Goal: Task Accomplishment & Management: Manage account settings

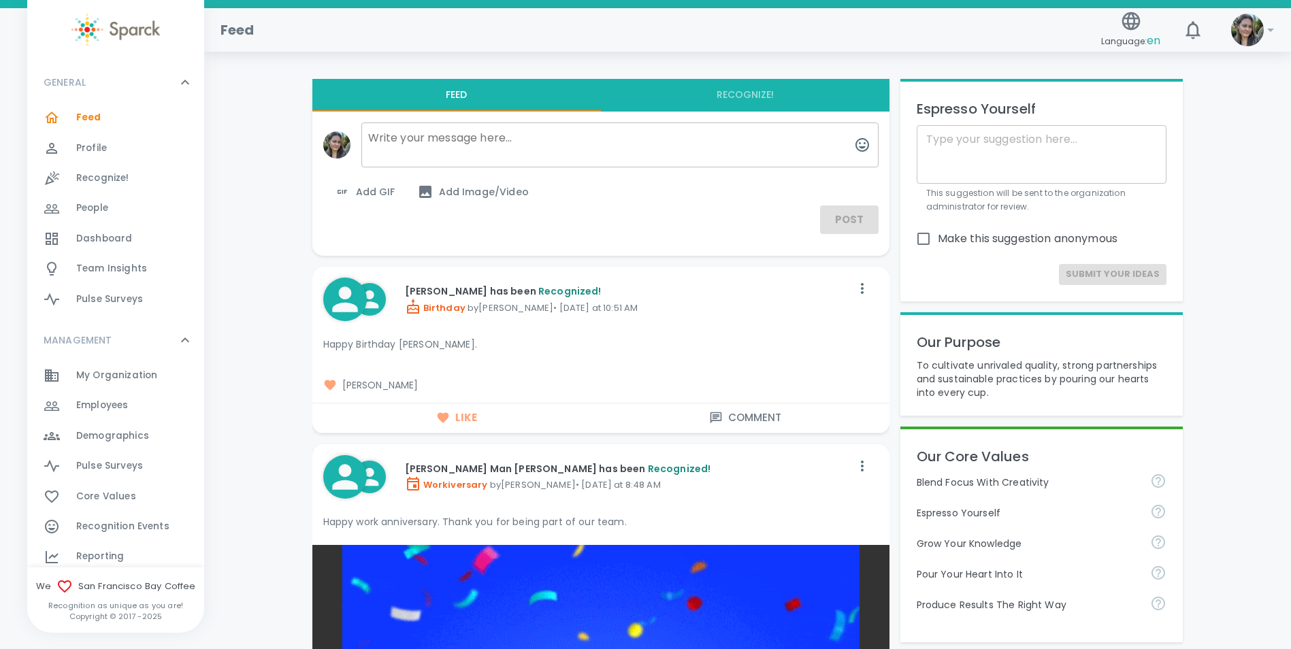
scroll to position [68, 0]
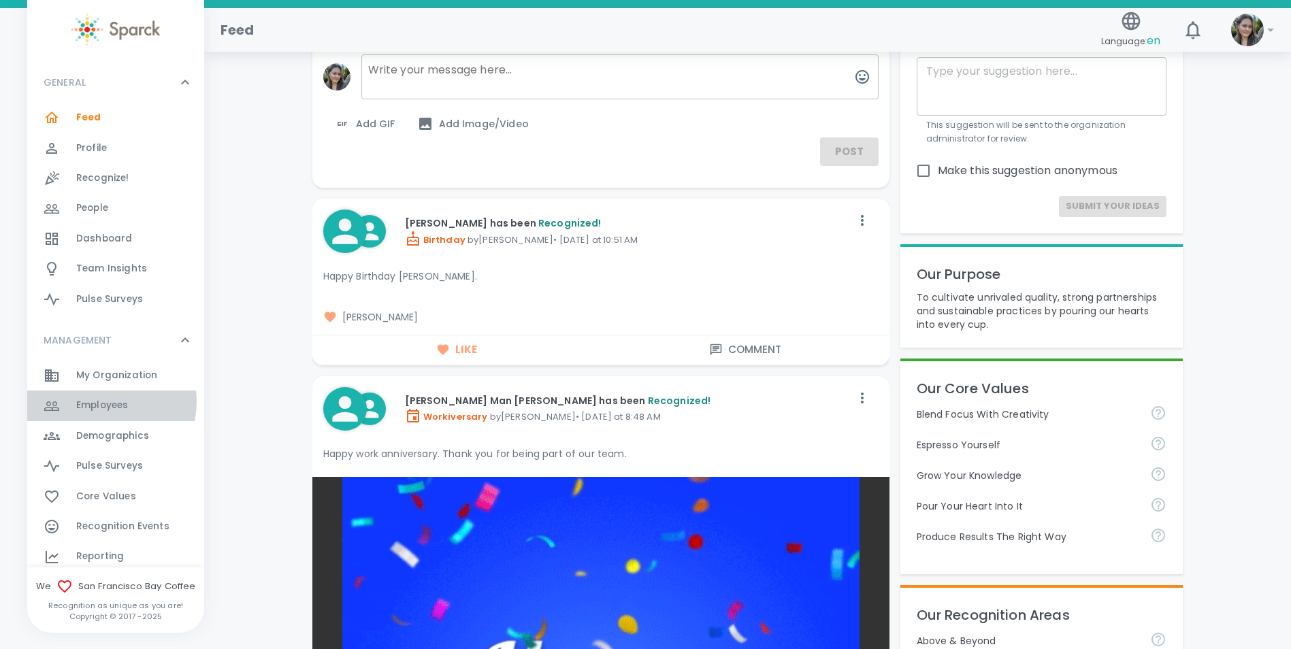
click at [107, 402] on span "Employees" at bounding box center [102, 406] width 52 height 14
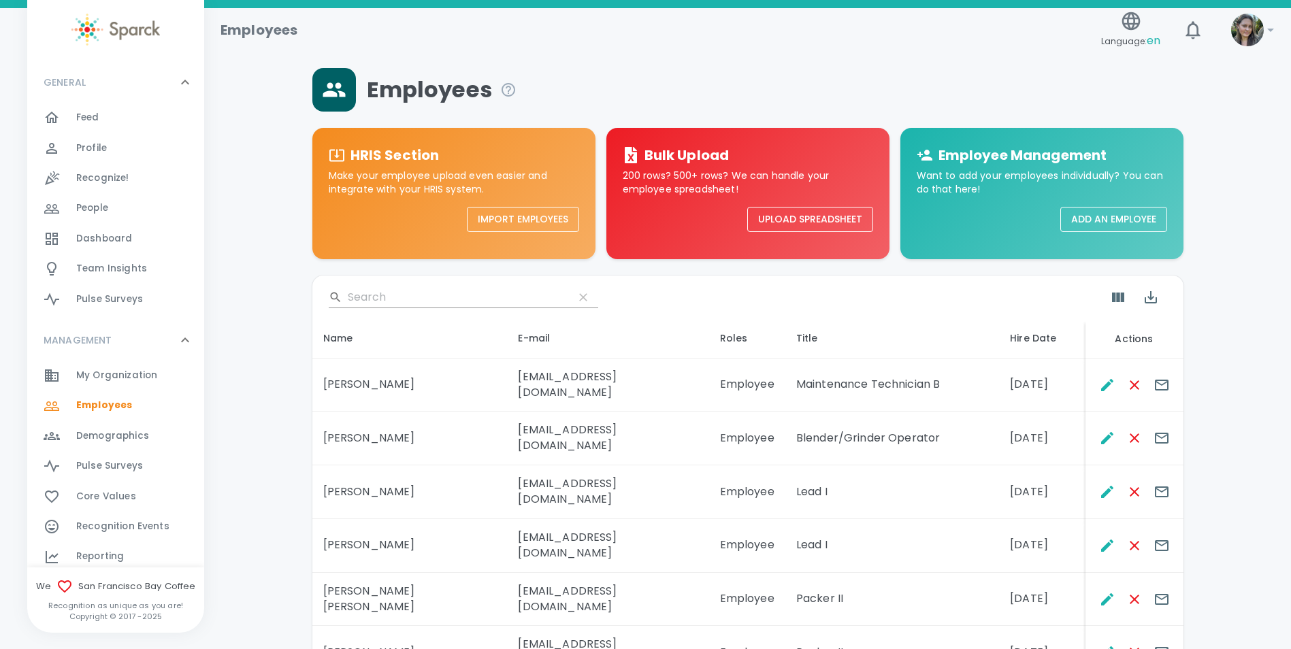
click at [432, 295] on input "Search" at bounding box center [455, 298] width 215 height 22
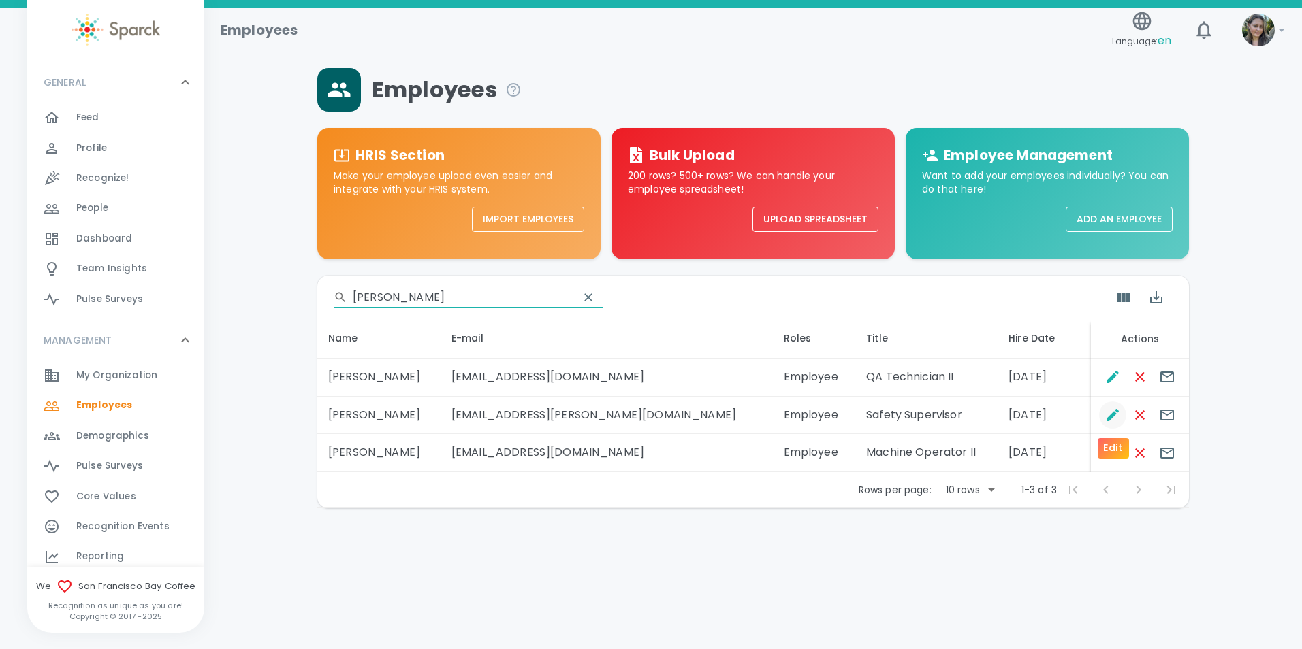
type input "[PERSON_NAME]"
click at [1110, 416] on icon "Edit" at bounding box center [1112, 415] width 12 height 12
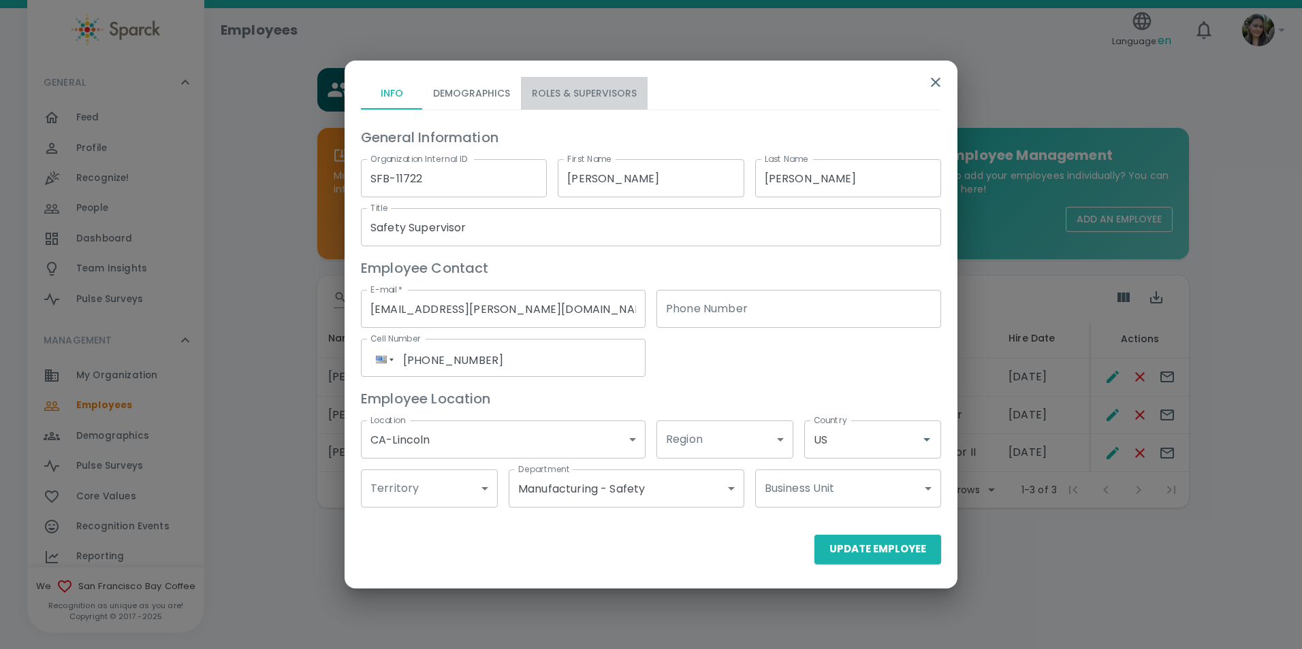
click at [597, 82] on button "Roles & Supervisors" at bounding box center [584, 93] width 127 height 33
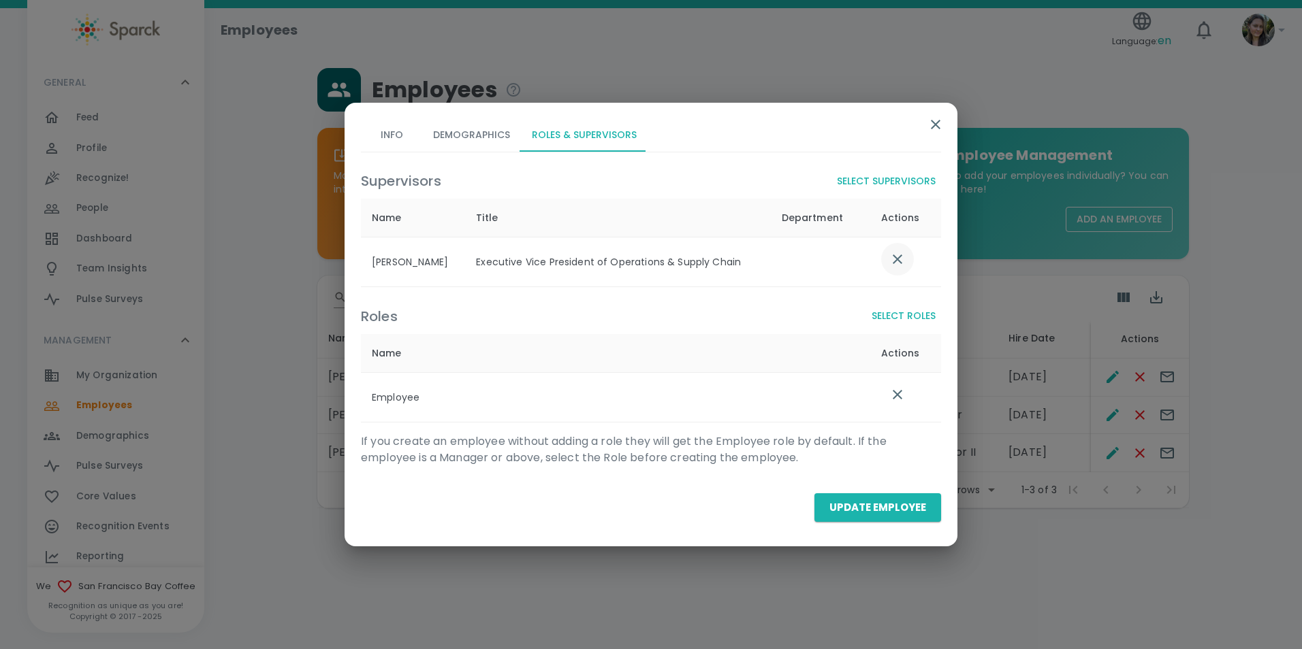
click at [910, 260] on button "list table" at bounding box center [897, 259] width 33 height 33
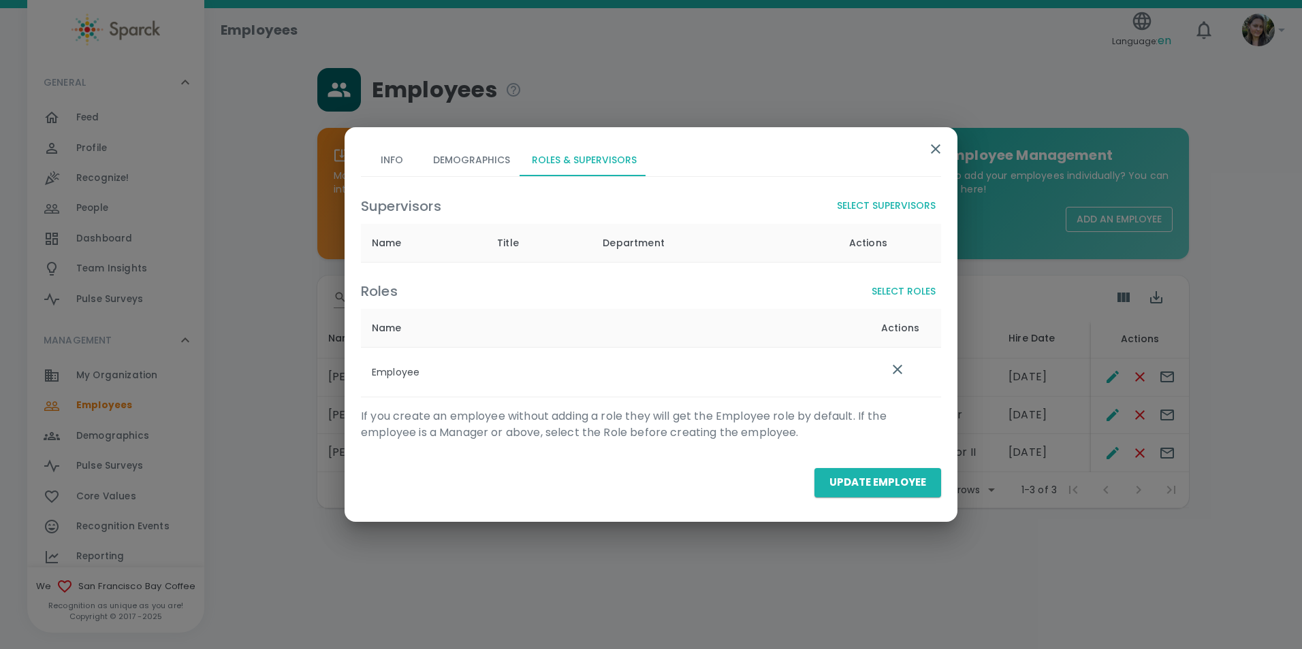
click at [856, 211] on button "Select Supervisors" at bounding box center [886, 205] width 110 height 25
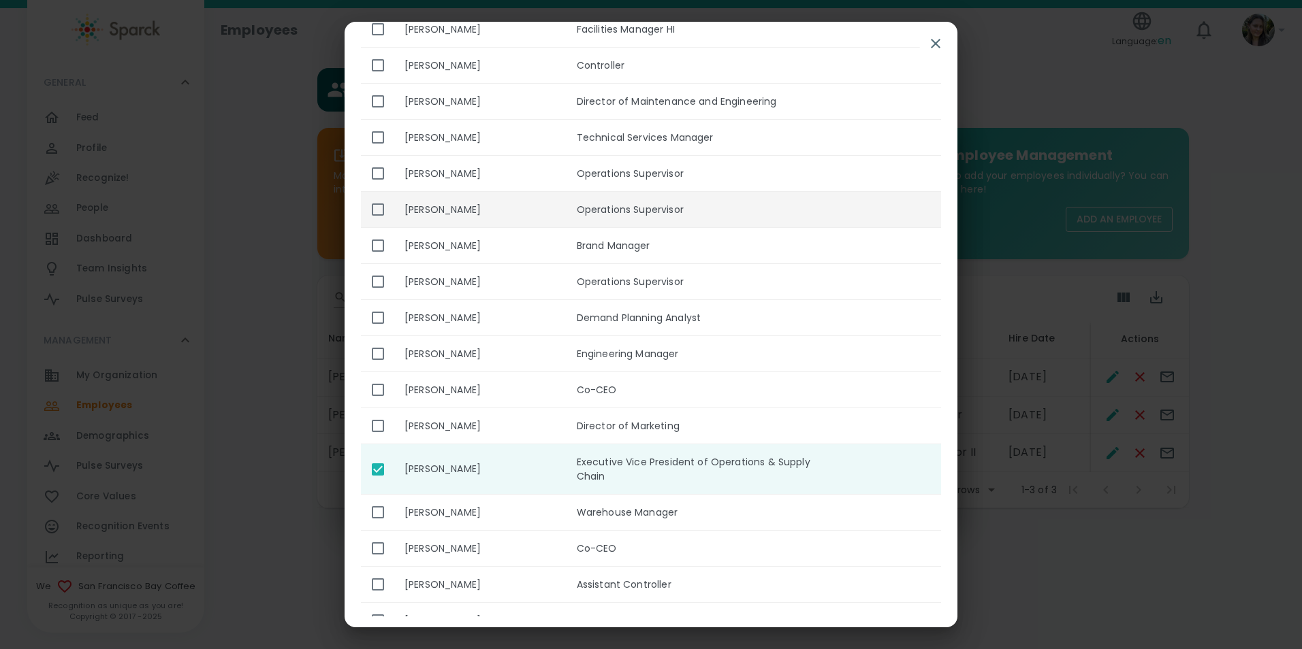
scroll to position [545, 0]
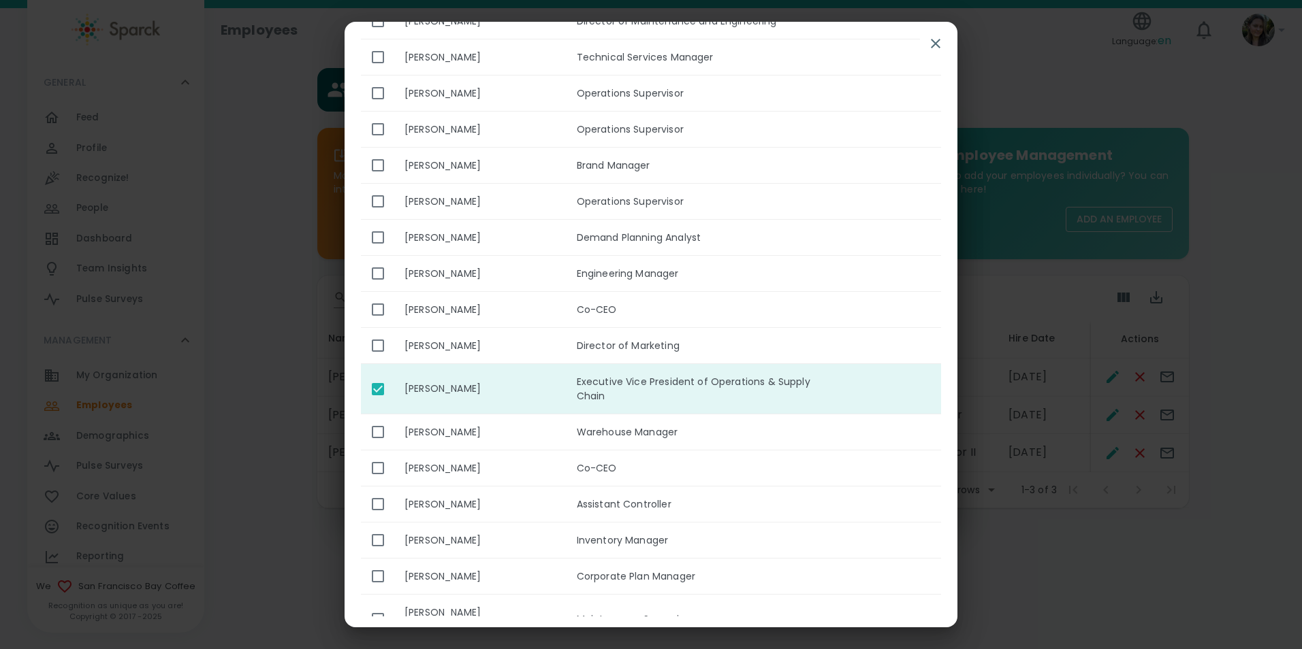
click at [383, 375] on input "enhanced table" at bounding box center [378, 389] width 29 height 29
checkbox input "false"
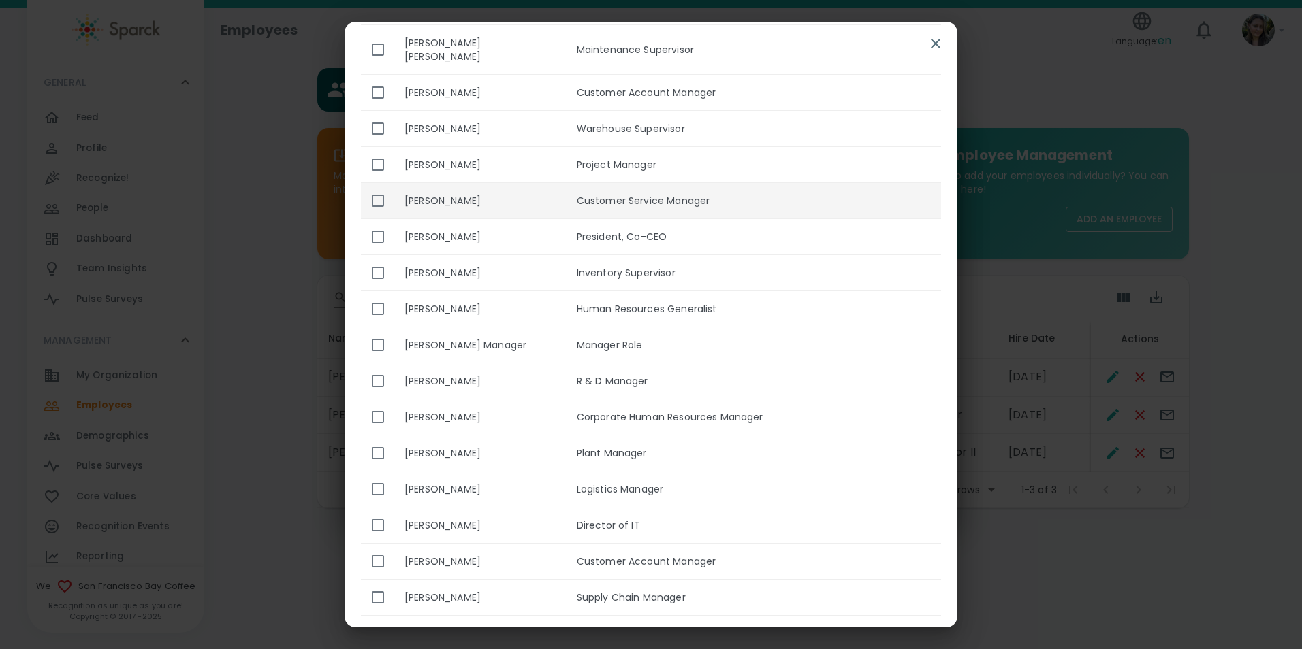
scroll to position [1157, 0]
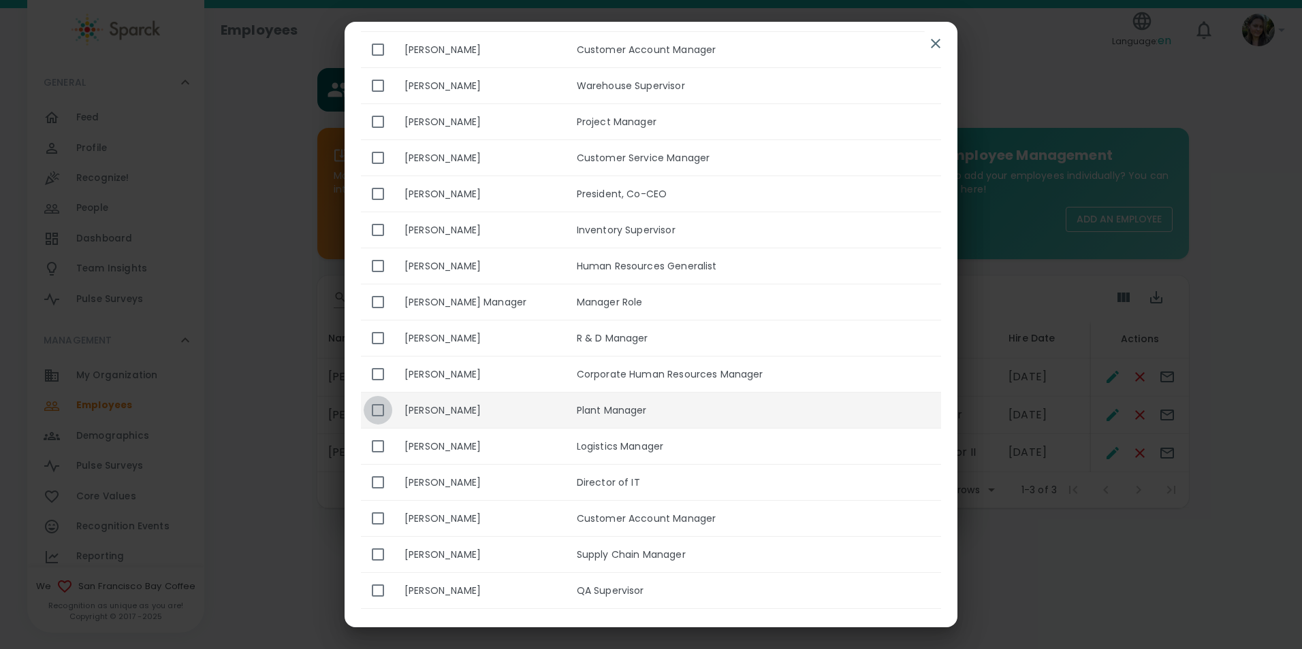
click at [382, 396] on input "enhanced table" at bounding box center [378, 410] width 29 height 29
checkbox input "true"
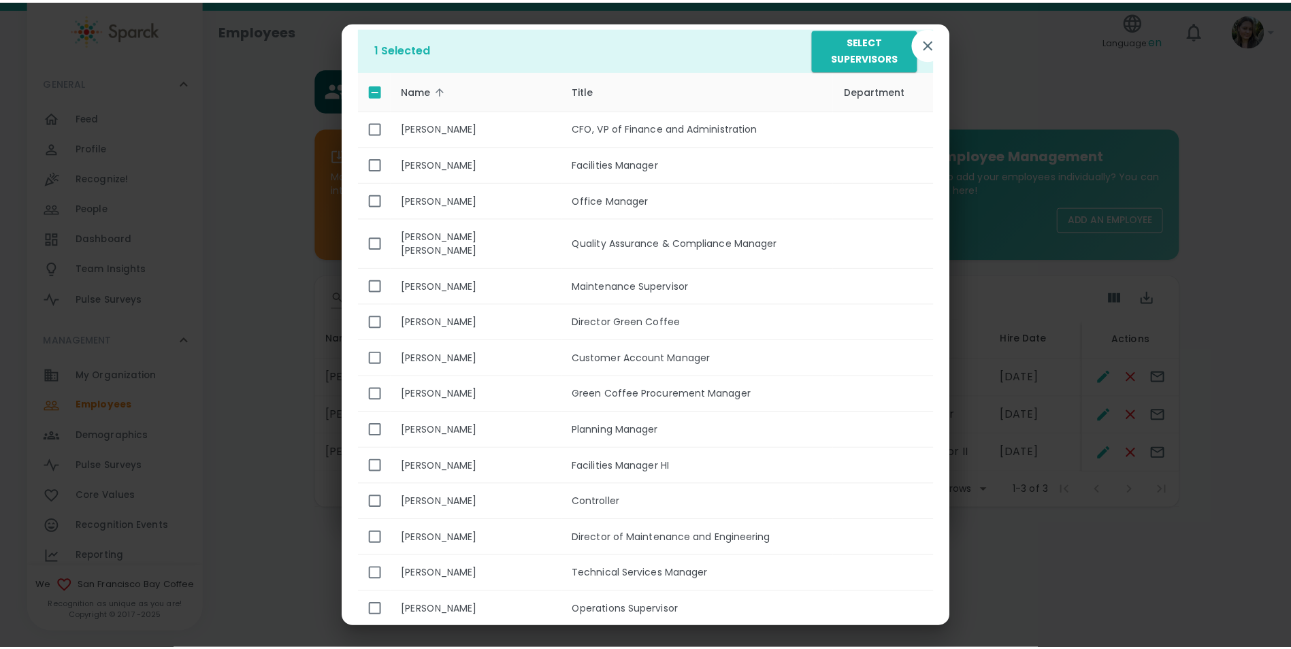
scroll to position [0, 0]
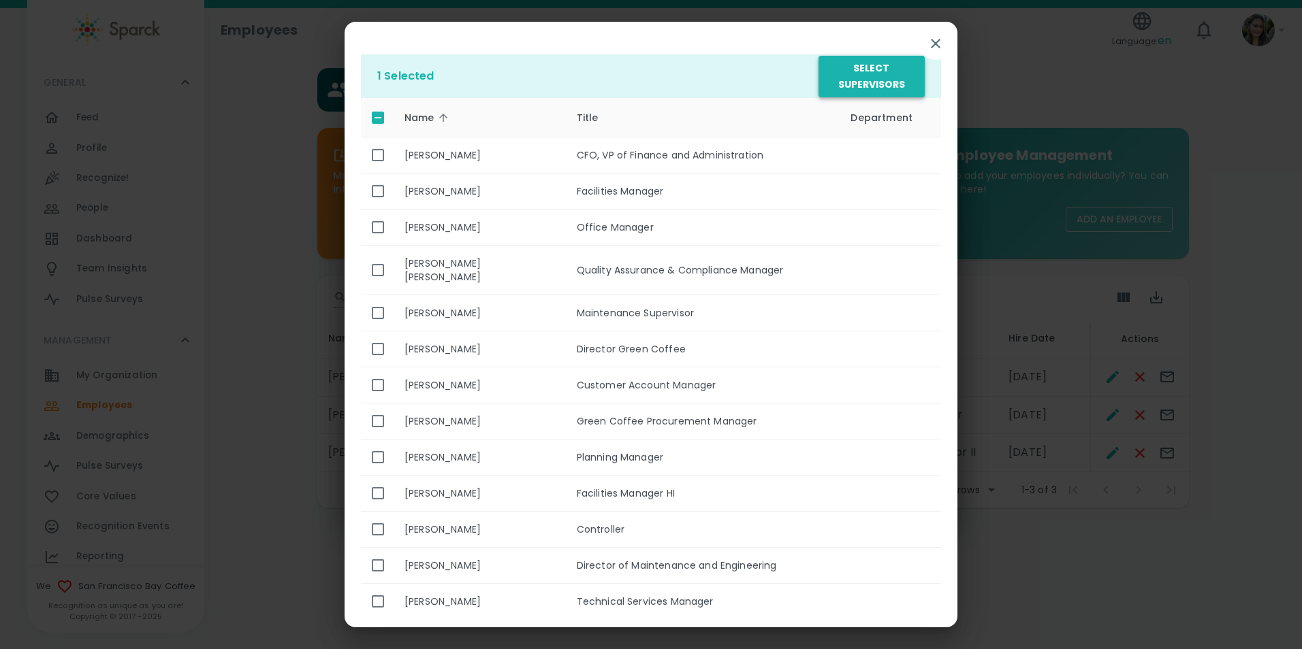
click at [879, 70] on button "Select Supervisors" at bounding box center [871, 77] width 106 height 42
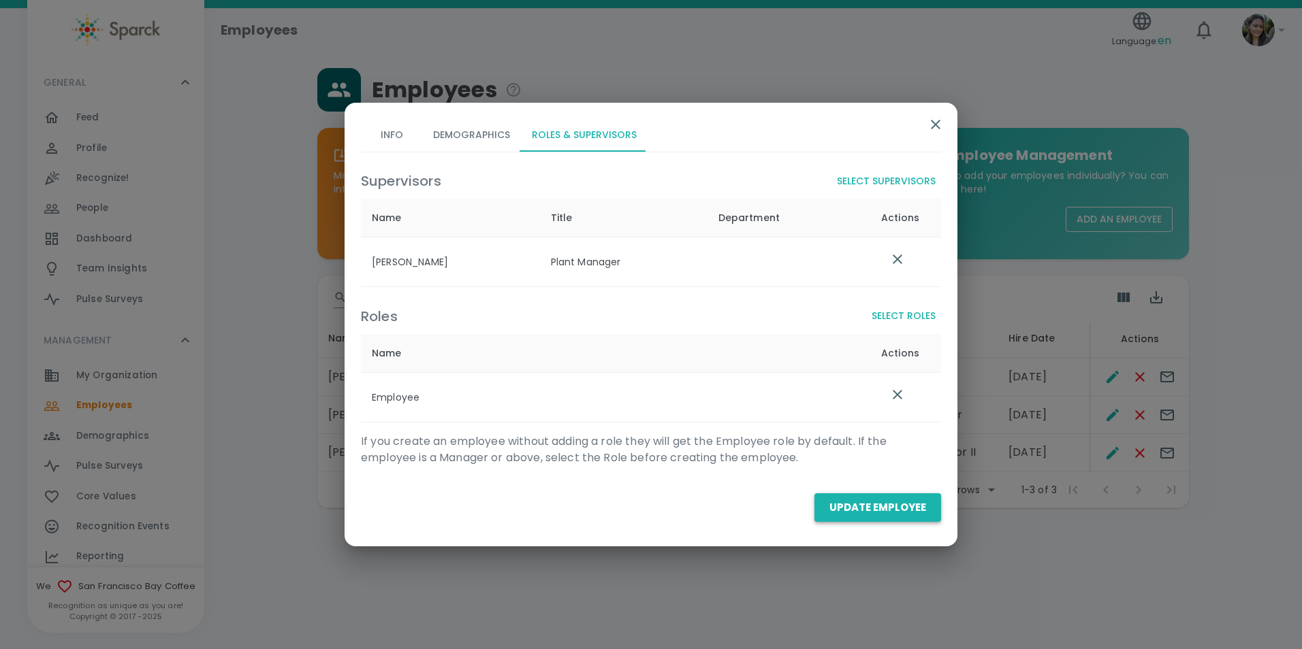
click at [876, 516] on button "Update Employee" at bounding box center [877, 508] width 127 height 29
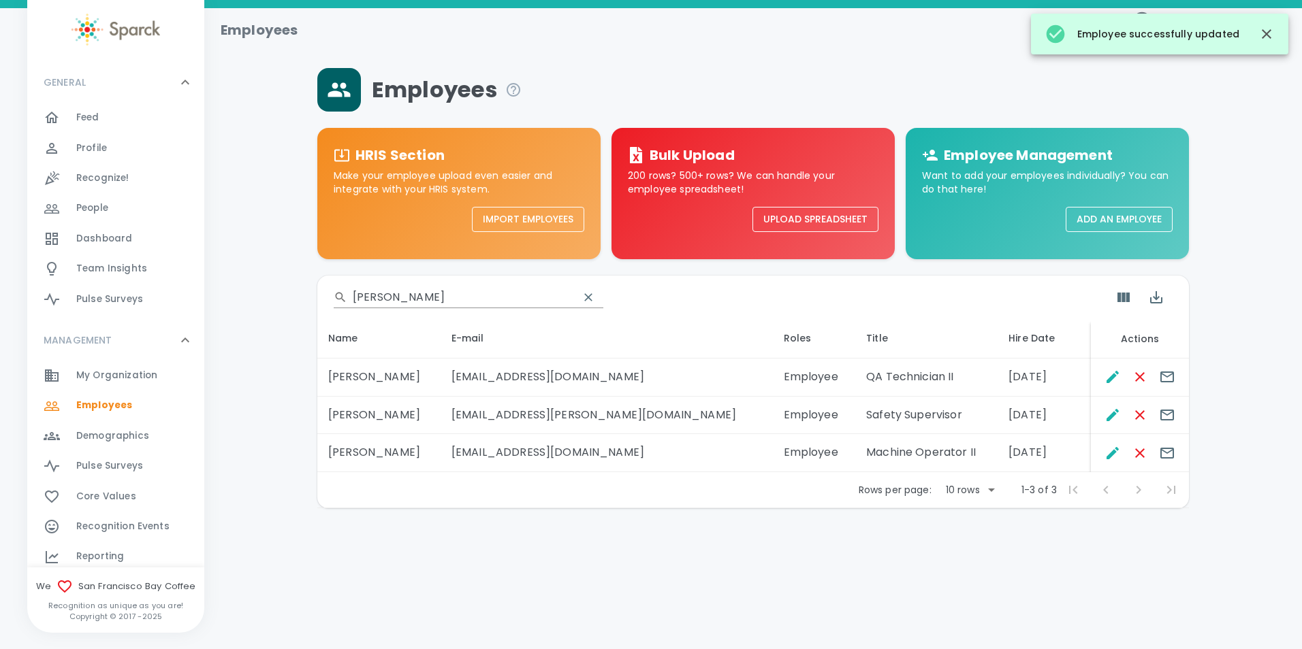
click at [113, 122] on div "Feed 0" at bounding box center [140, 117] width 128 height 19
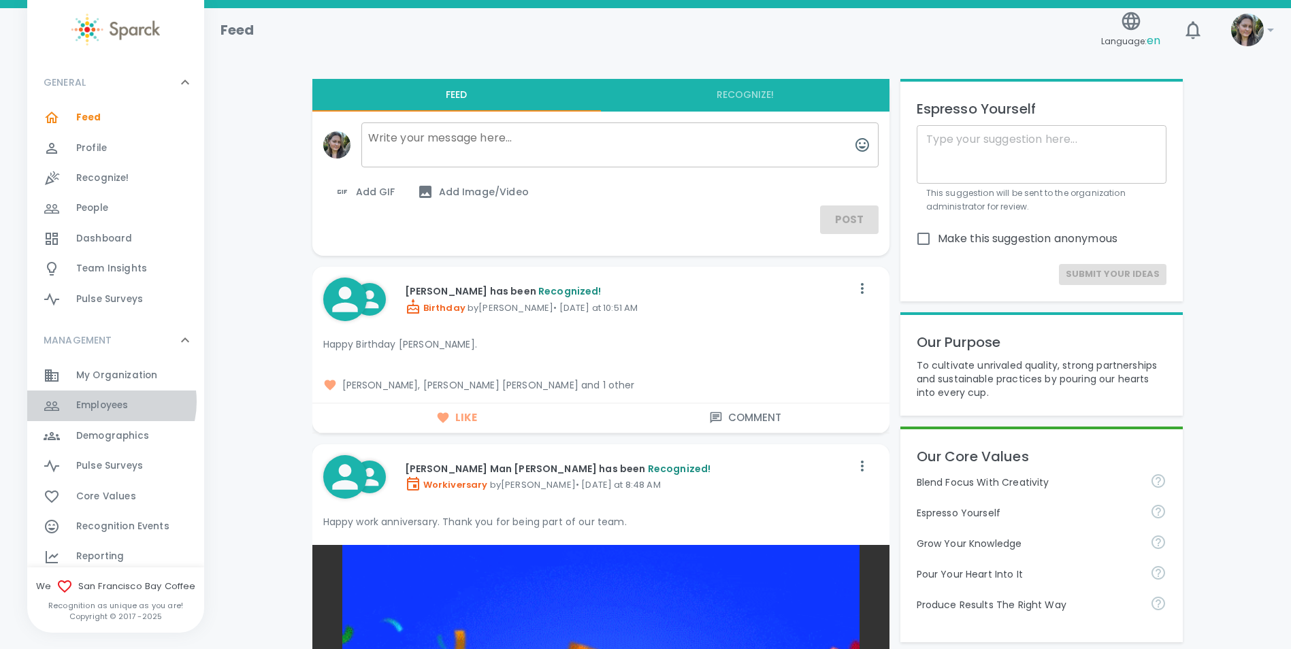
click at [108, 402] on span "Employees" at bounding box center [102, 406] width 52 height 14
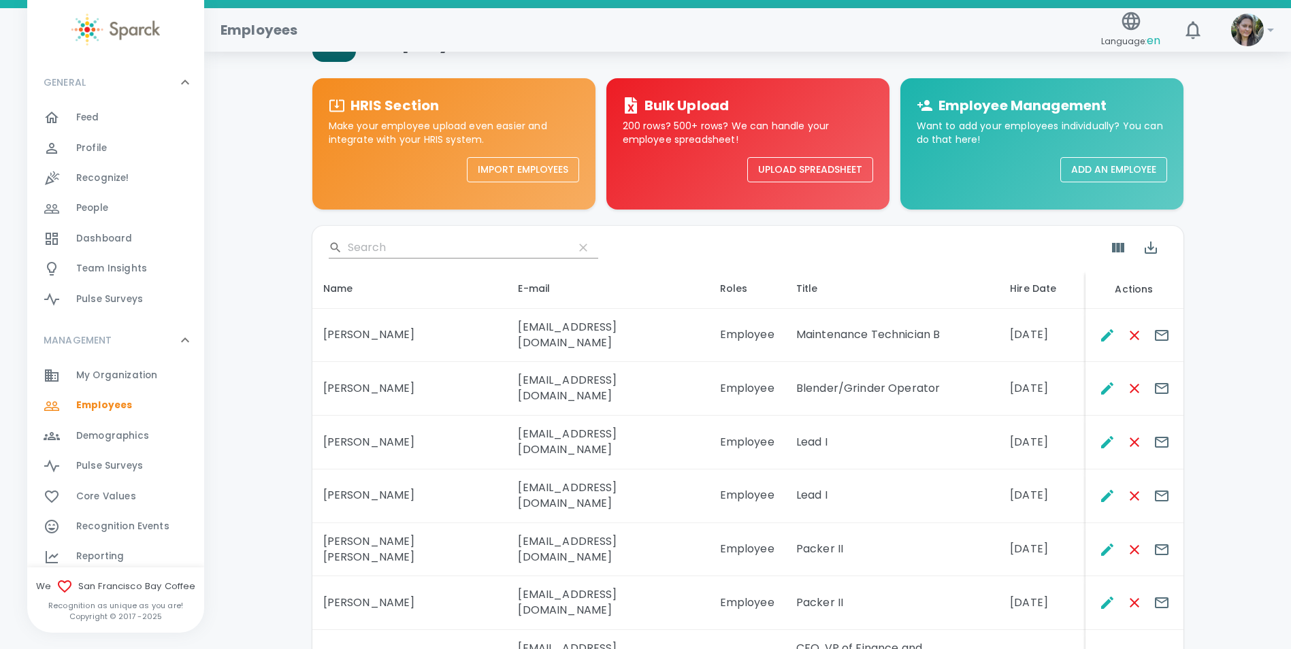
scroll to position [23, 0]
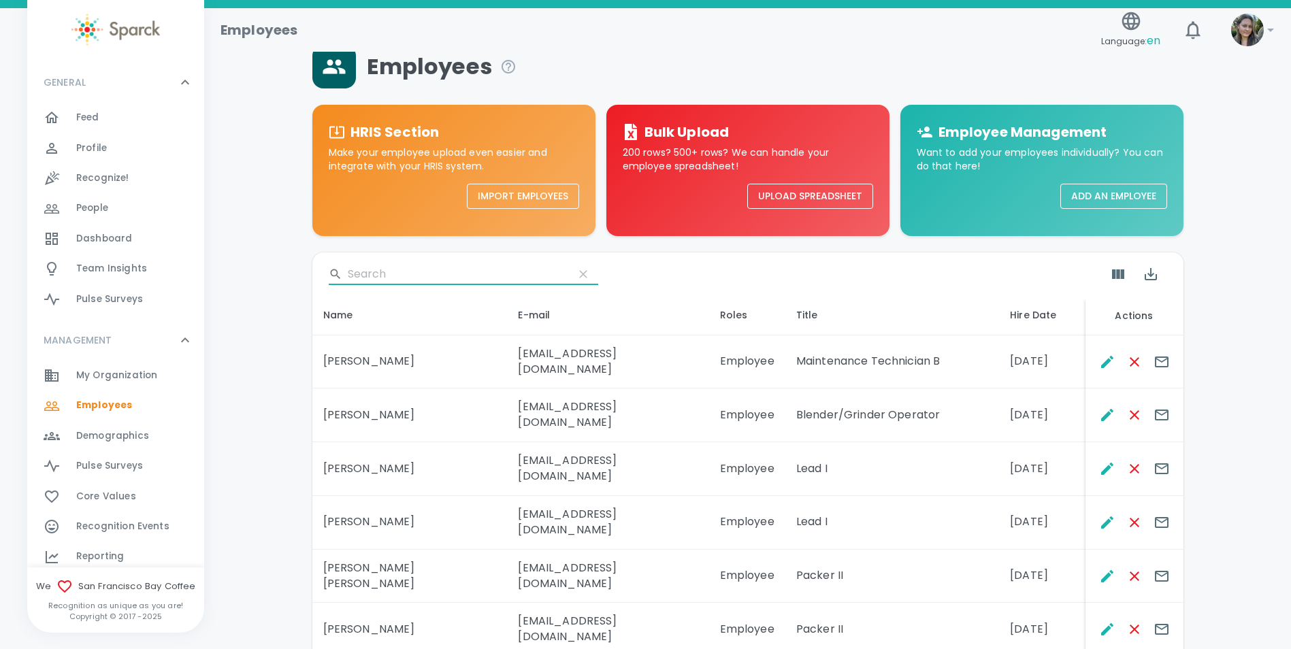
click at [385, 270] on input "Search" at bounding box center [455, 274] width 215 height 22
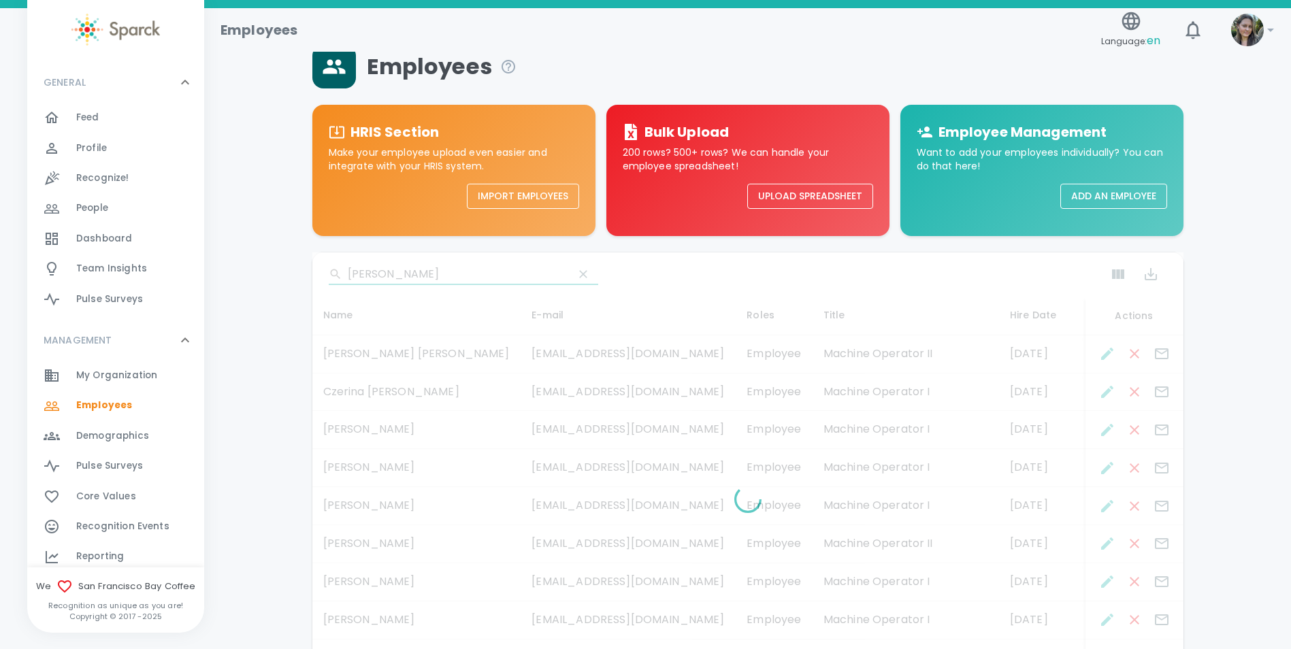
scroll to position [0, 0]
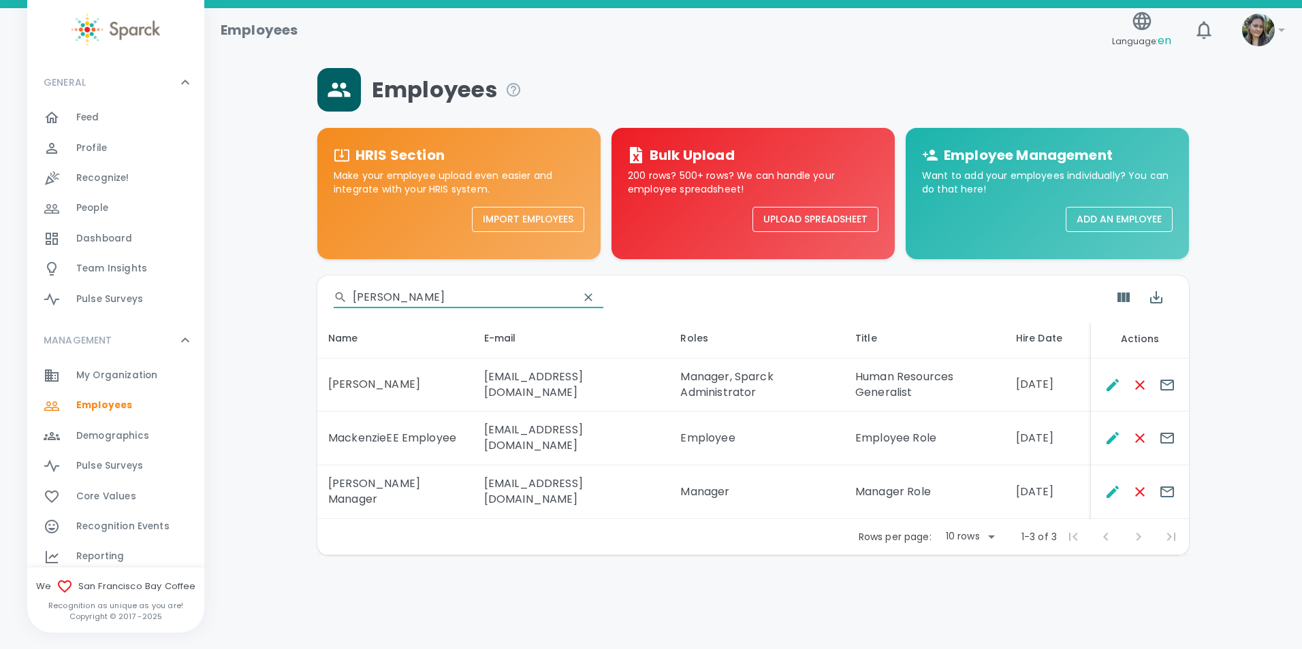
click at [420, 299] on input "[PERSON_NAME]" at bounding box center [460, 298] width 215 height 22
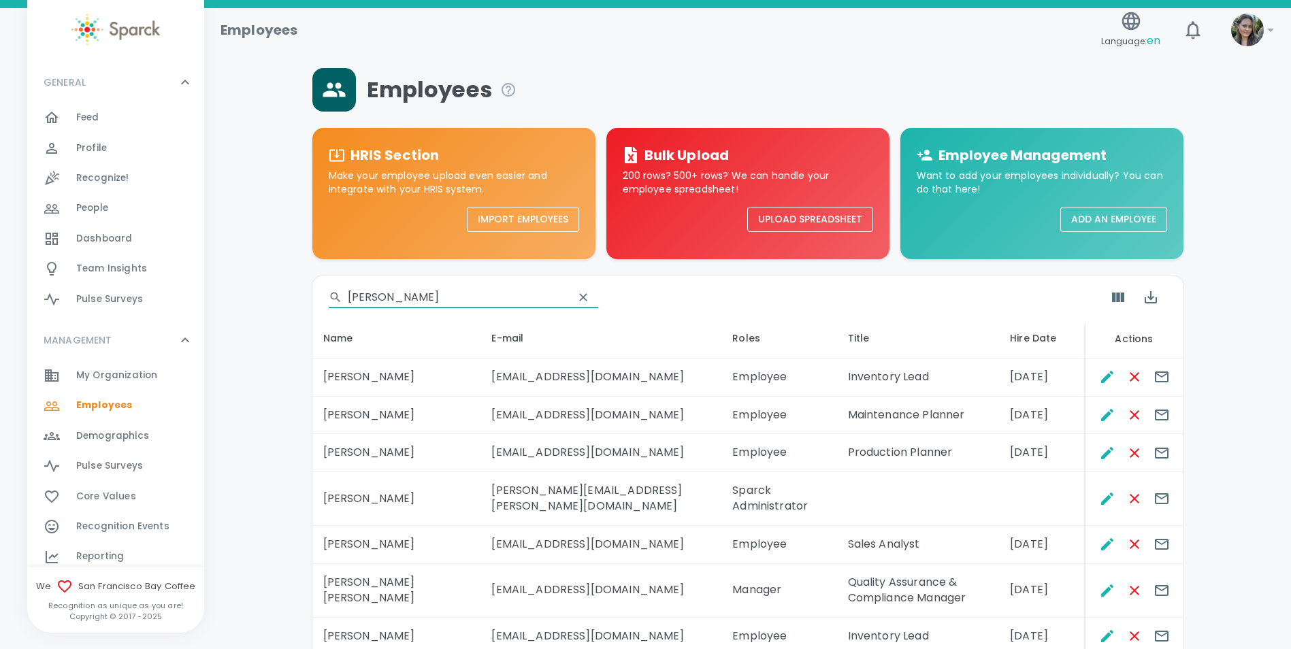
click at [426, 302] on input "[PERSON_NAME]" at bounding box center [455, 298] width 215 height 22
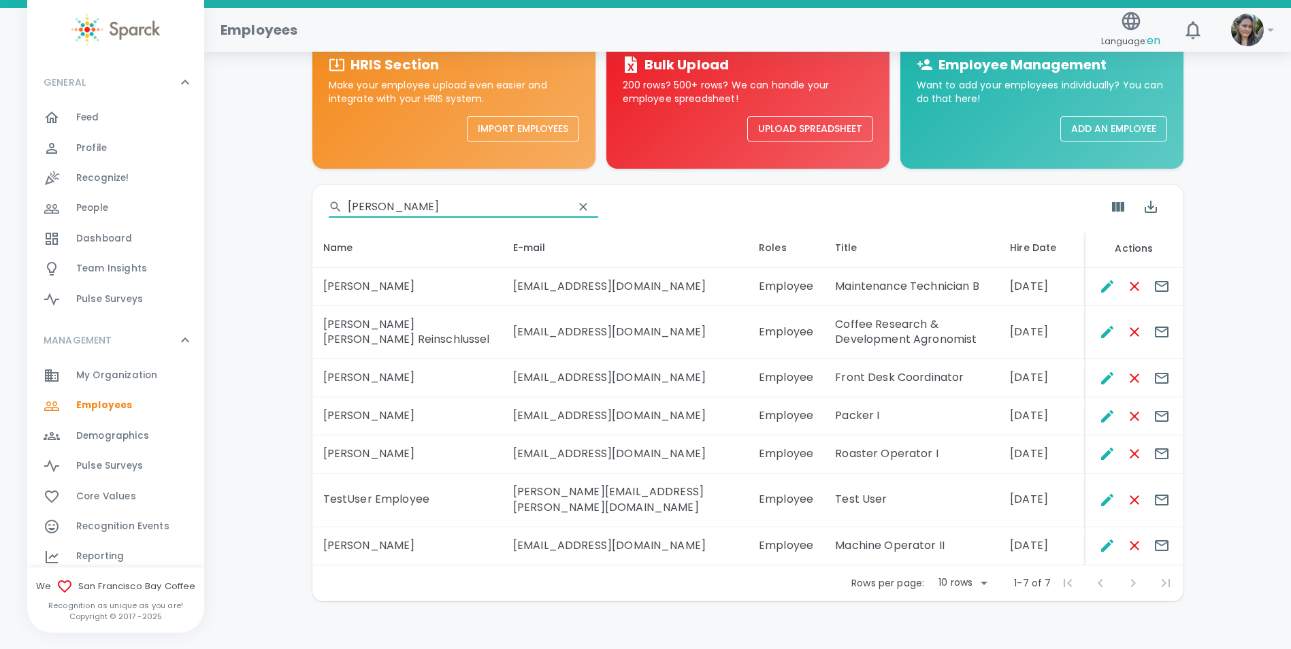
scroll to position [98, 0]
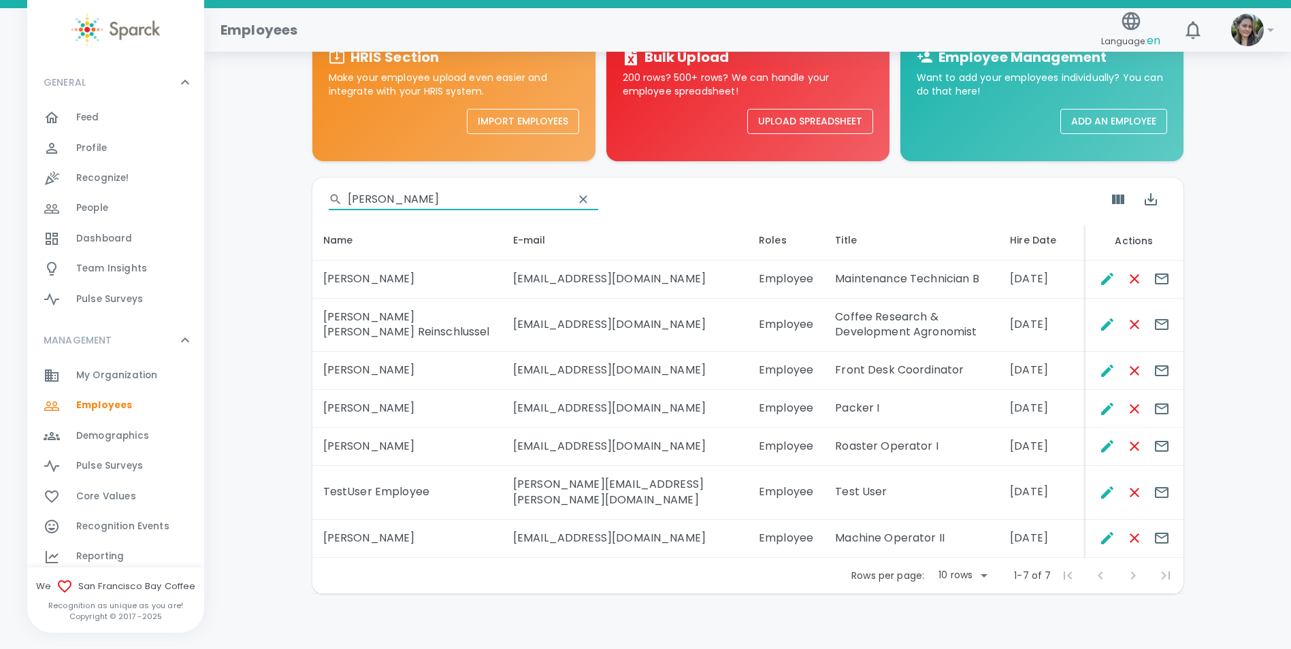
type input "[PERSON_NAME]"
click at [409, 199] on input "[PERSON_NAME]" at bounding box center [455, 200] width 215 height 22
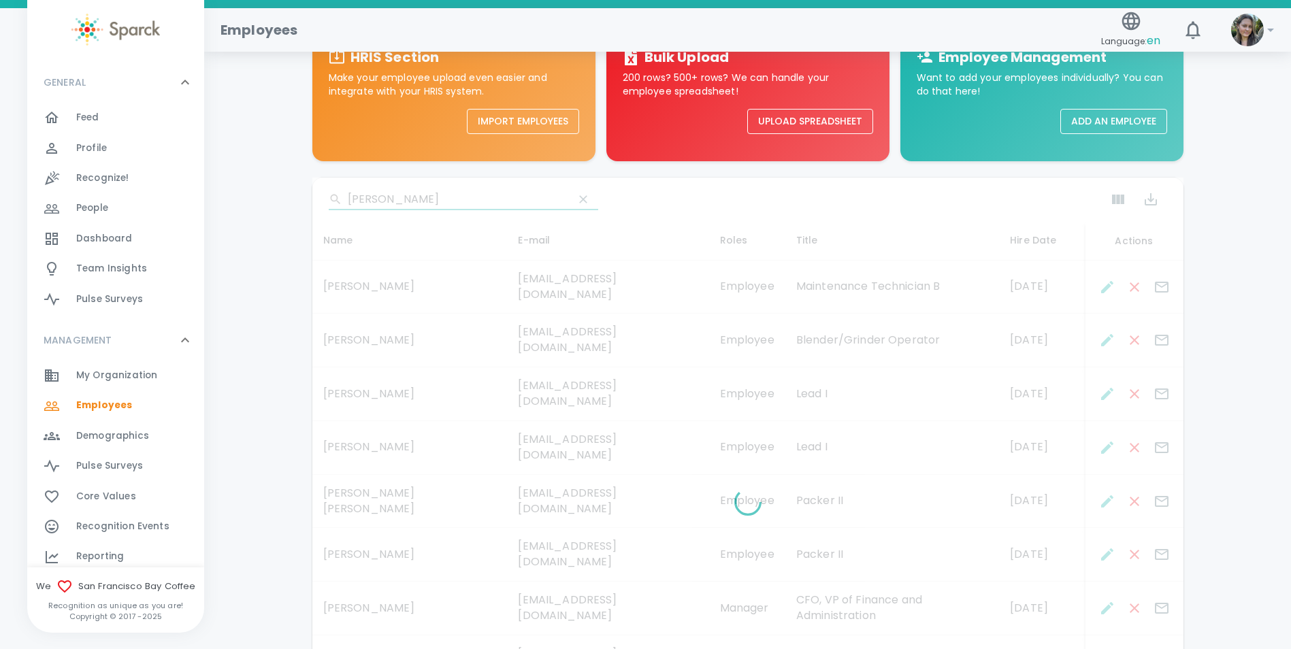
scroll to position [0, 0]
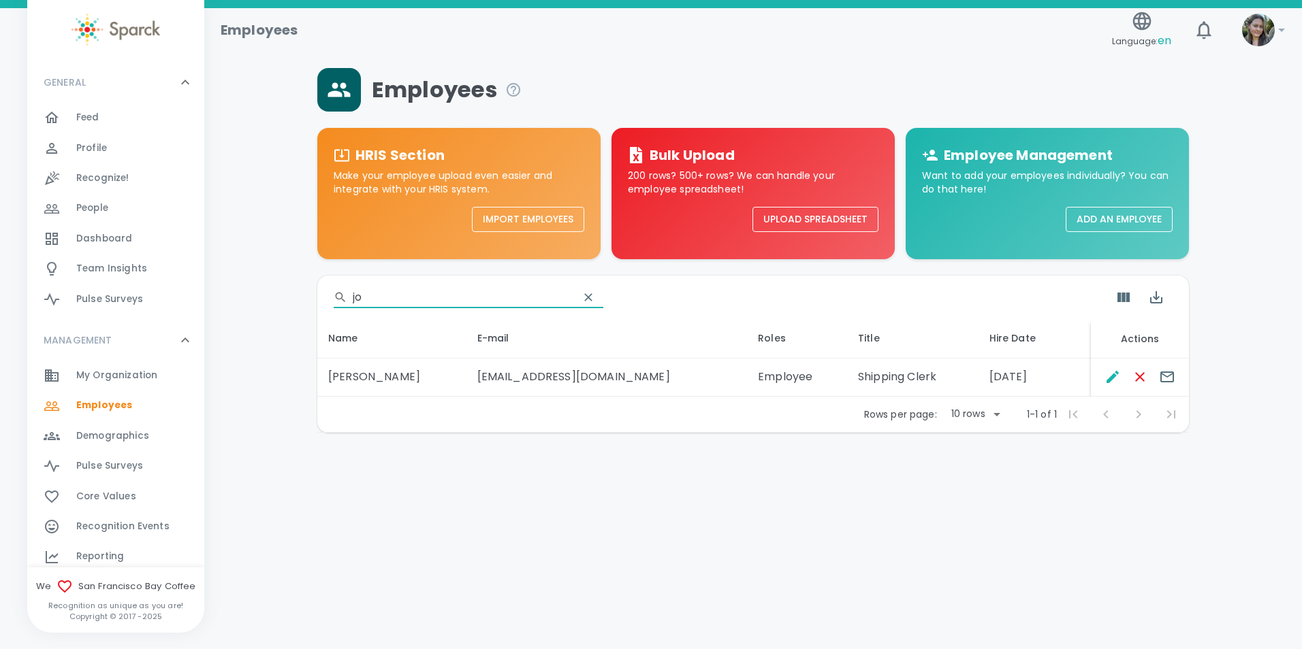
type input "j"
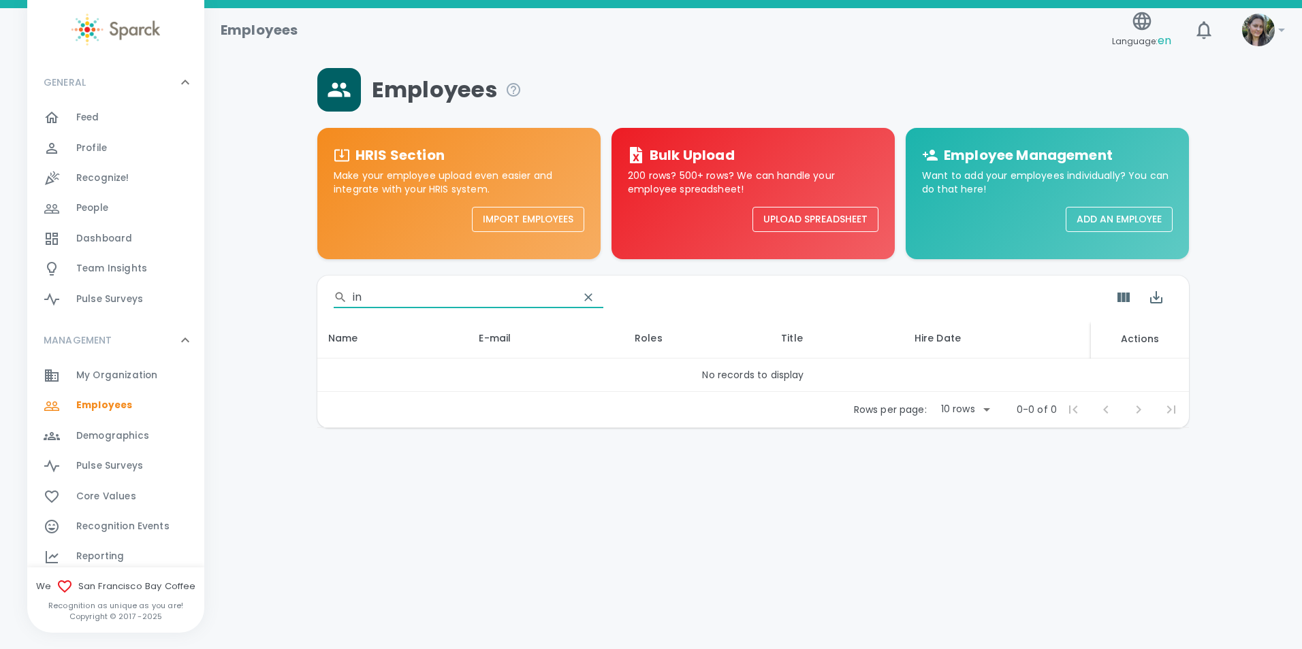
type input "i"
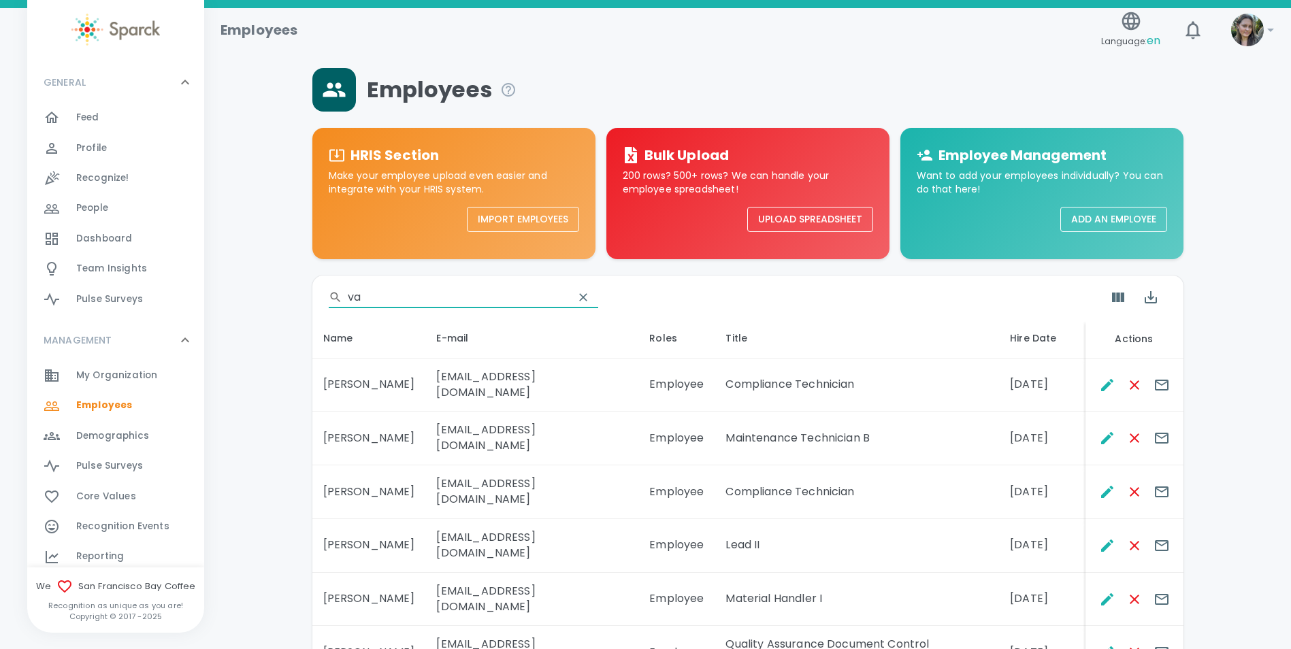
type input "v"
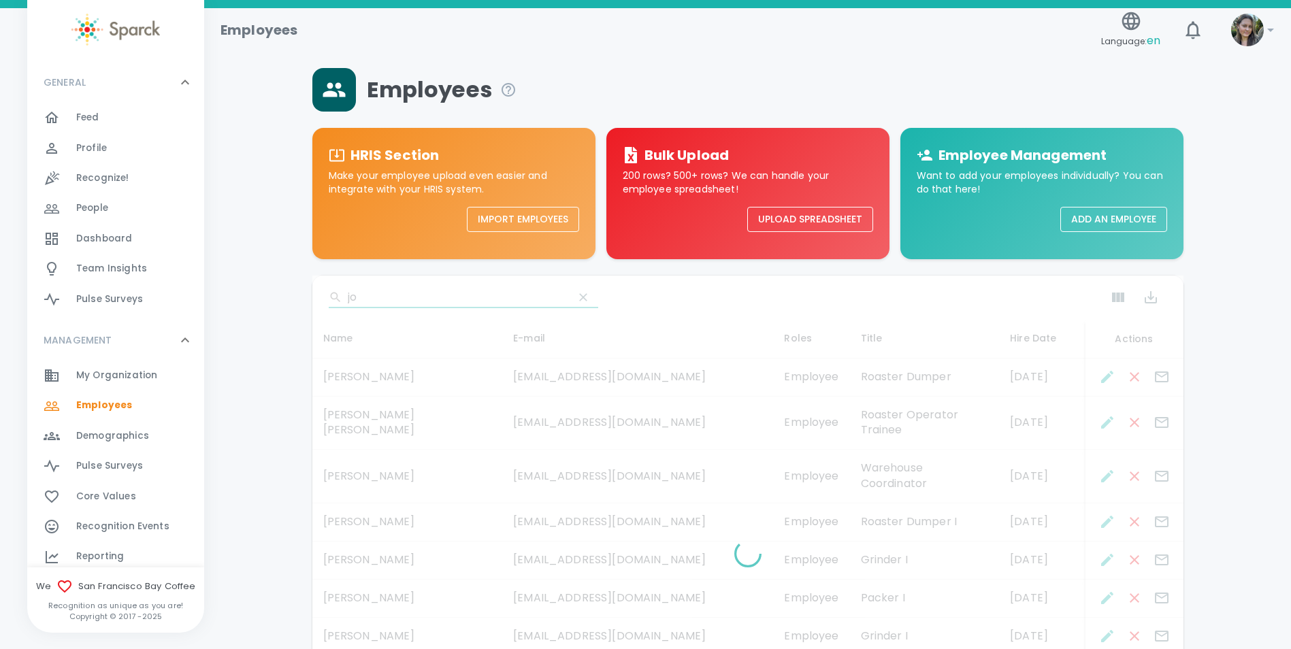
type input "j"
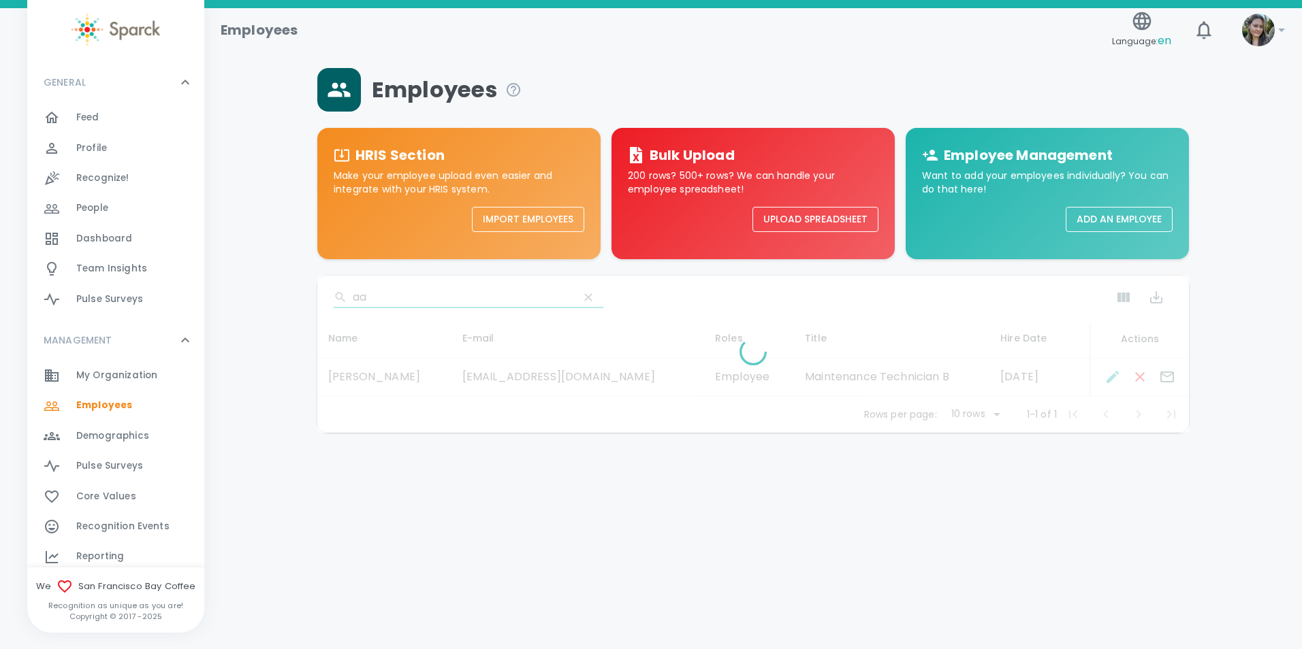
type input "a"
type input "d"
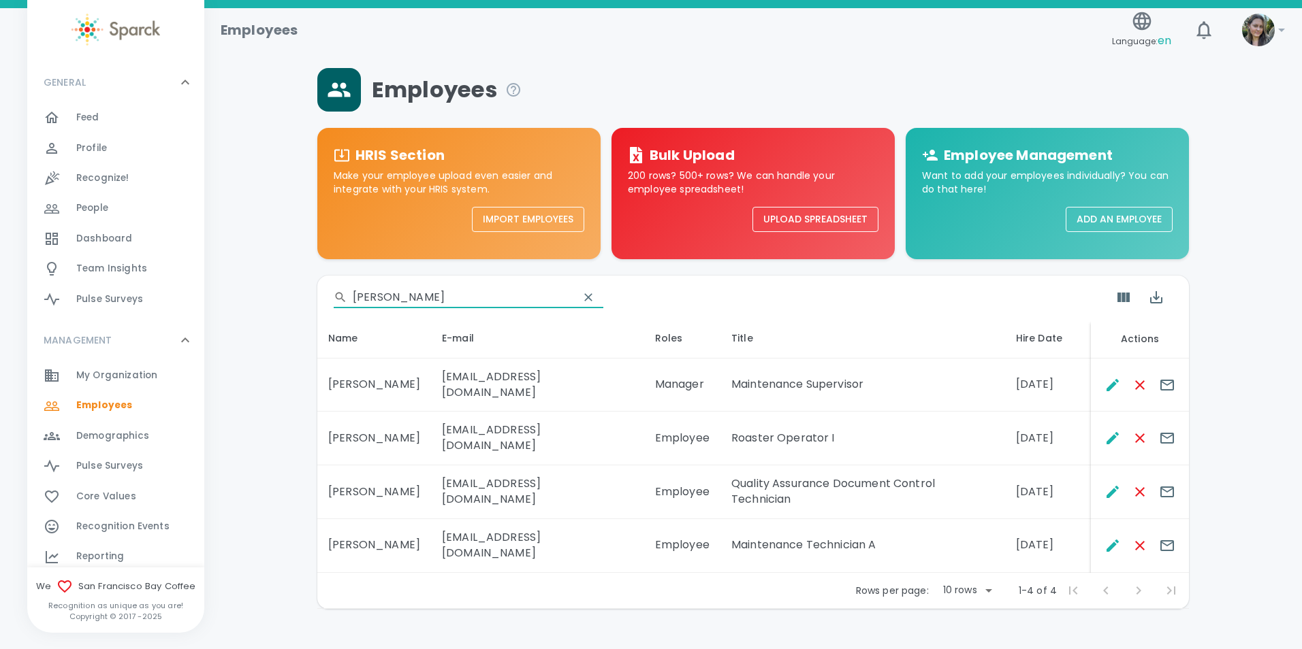
type input "[PERSON_NAME]"
click at [107, 120] on div "Feed 0" at bounding box center [140, 117] width 128 height 19
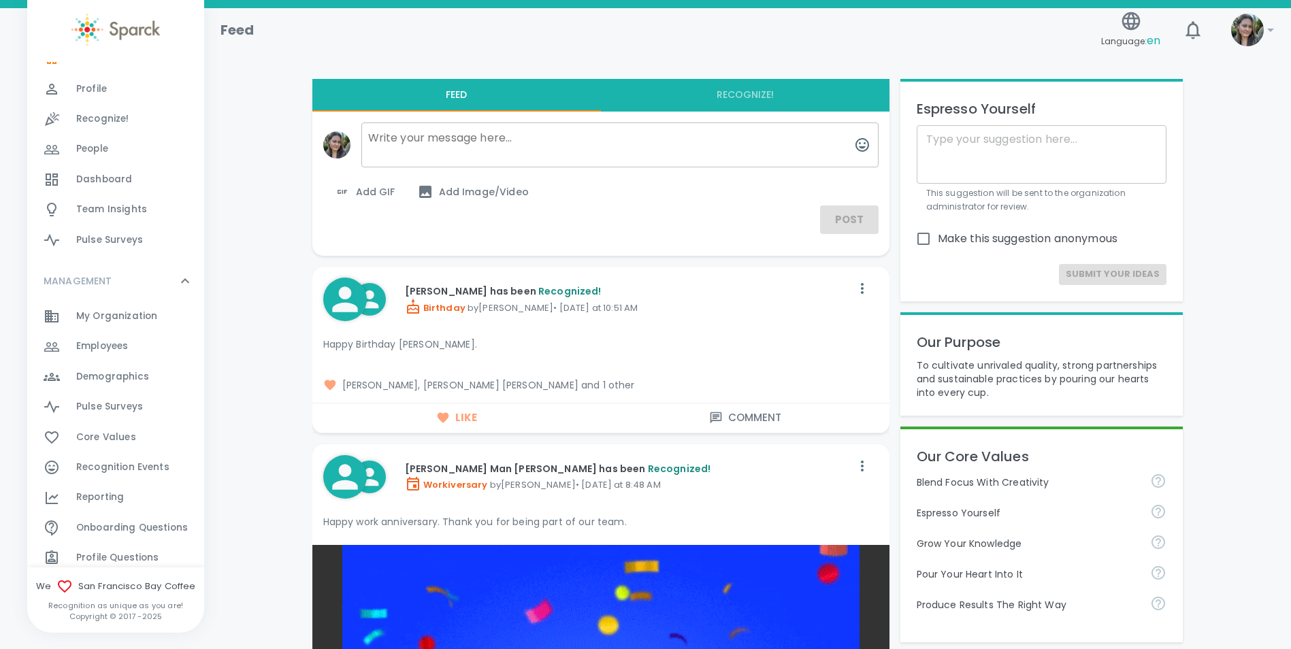
scroll to position [136, 0]
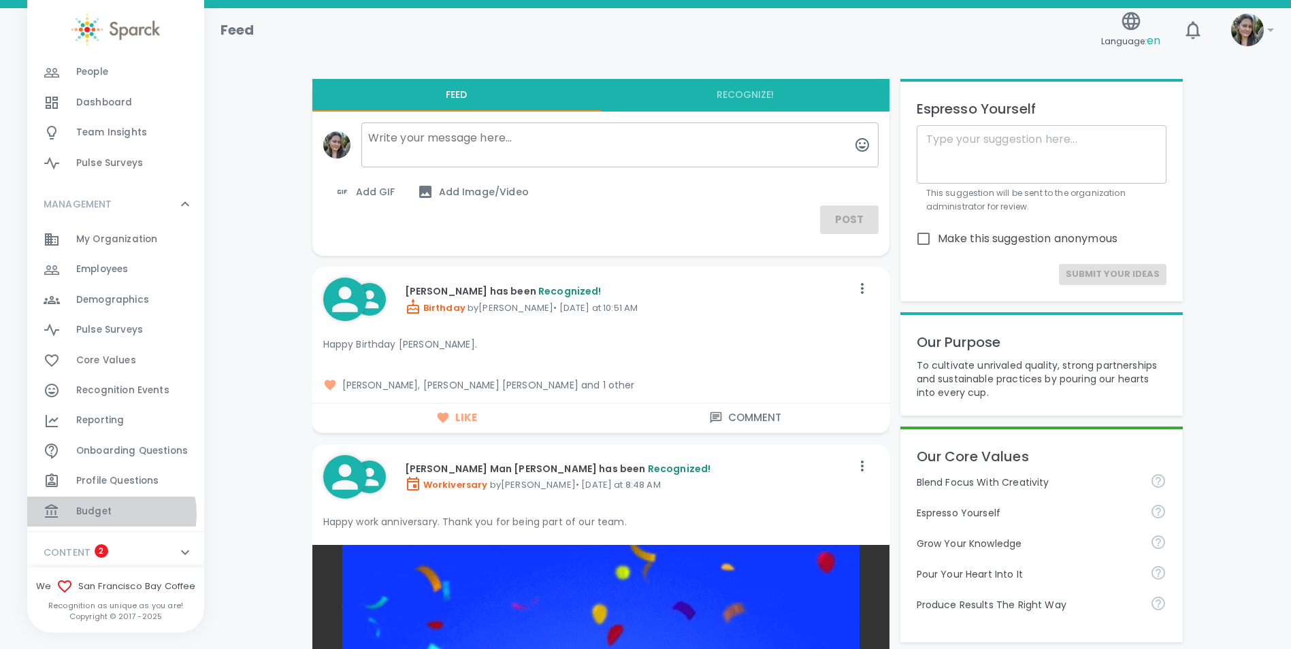
click at [108, 515] on span "Budget" at bounding box center [93, 512] width 35 height 14
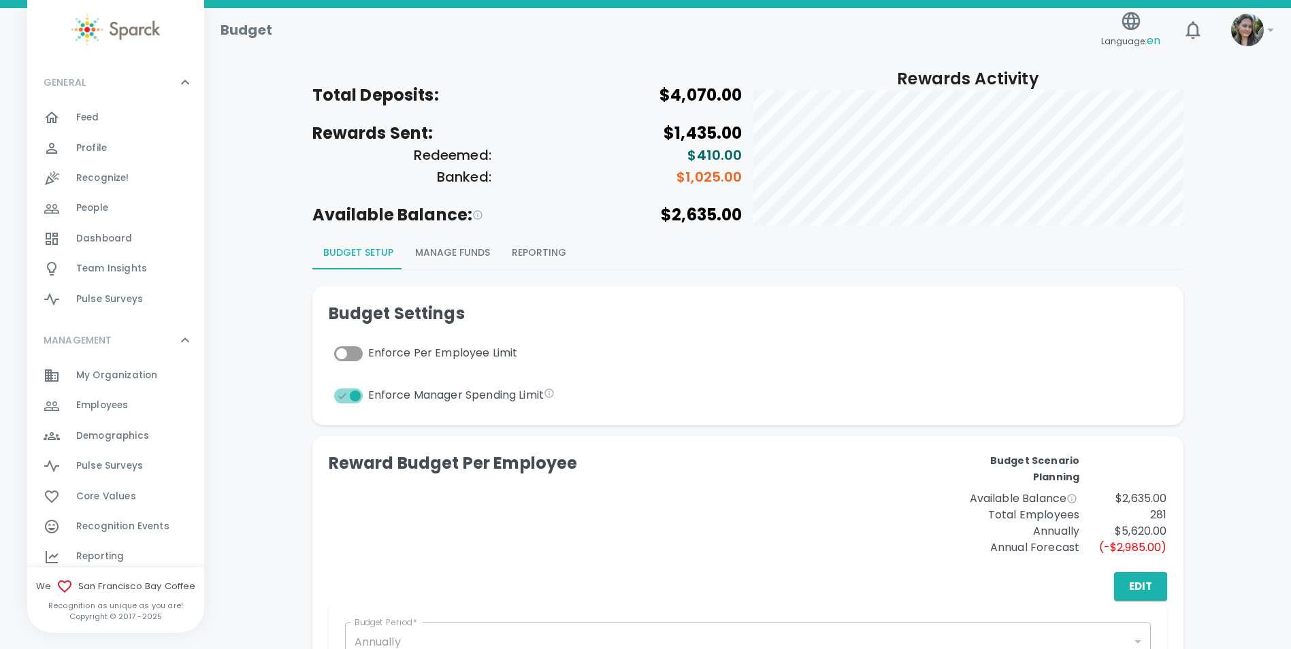
click at [544, 258] on button "Reporting" at bounding box center [539, 253] width 76 height 33
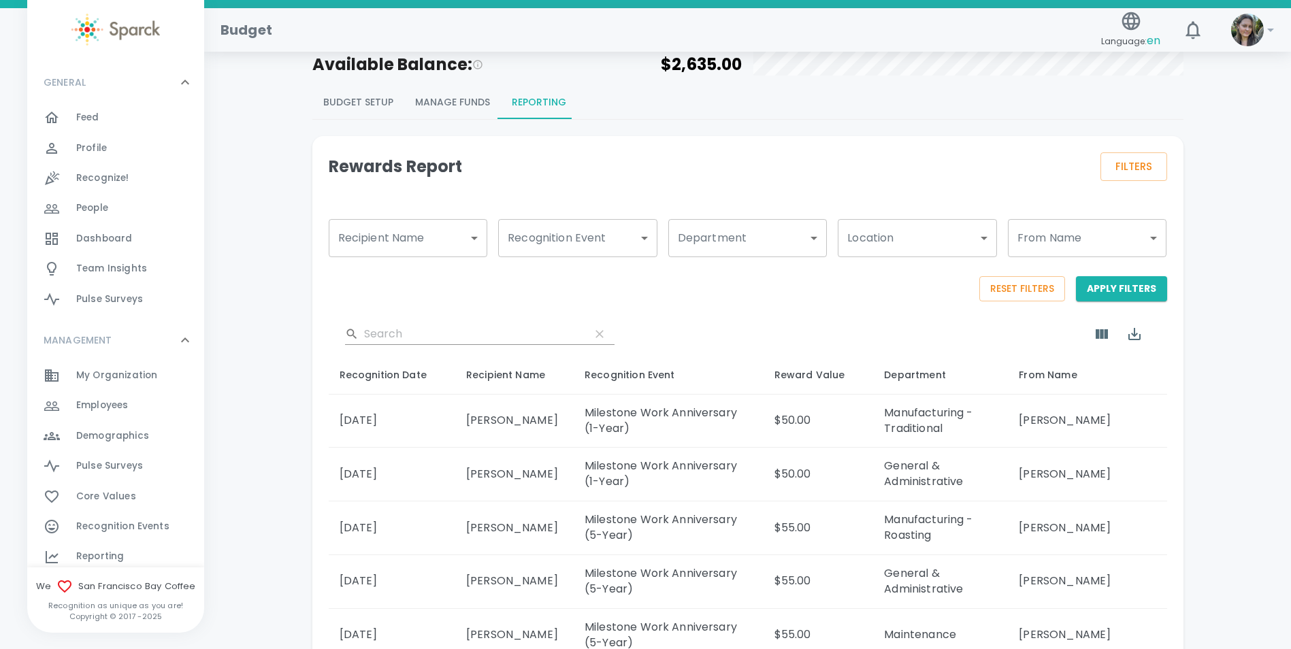
scroll to position [204, 0]
